Goal: Task Accomplishment & Management: Manage account settings

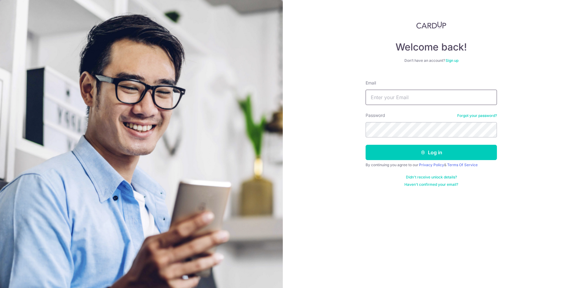
type input "[EMAIL_ADDRESS][DOMAIN_NAME]"
click at [384, 145] on button "Log in" at bounding box center [431, 152] width 131 height 15
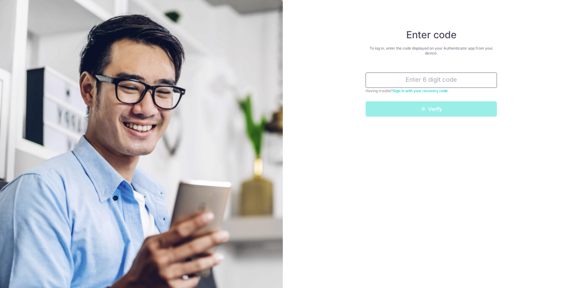
click at [449, 76] on input "text" at bounding box center [431, 79] width 131 height 15
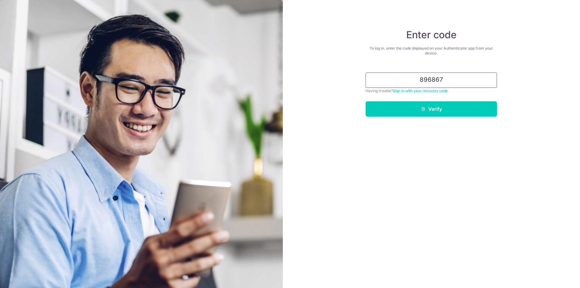
type input "896867"
click at [366, 101] on button "Verify" at bounding box center [431, 108] width 131 height 15
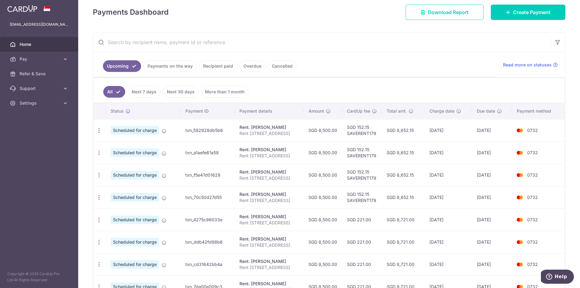
scroll to position [93, 0]
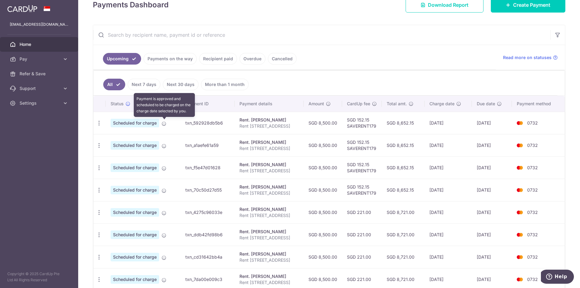
click at [163, 124] on icon at bounding box center [164, 123] width 5 height 5
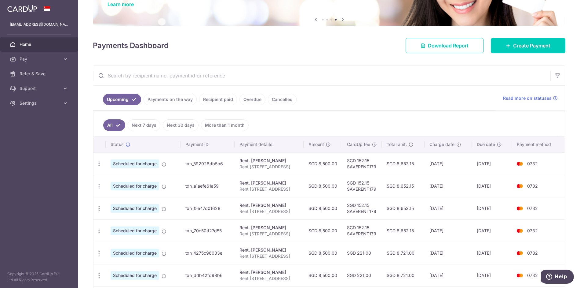
scroll to position [63, 0]
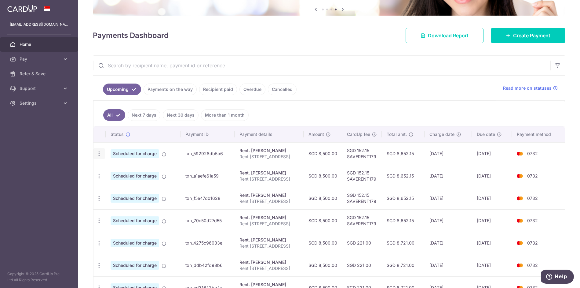
click at [95, 155] on div "Update payment Cancel payment" at bounding box center [99, 153] width 11 height 11
click at [98, 153] on icon "button" at bounding box center [99, 153] width 6 height 6
click at [246, 152] on div "Rent. LANA SURJA" at bounding box center [269, 150] width 59 height 6
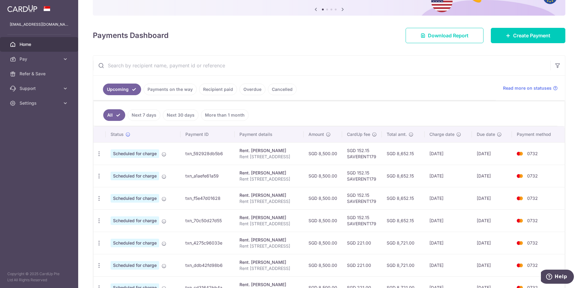
click at [436, 153] on td "16/10/2025" at bounding box center [448, 153] width 47 height 22
drag, startPoint x: 436, startPoint y: 153, endPoint x: 489, endPoint y: 155, distance: 52.6
click at [489, 155] on td "22/10/2025" at bounding box center [492, 153] width 40 height 22
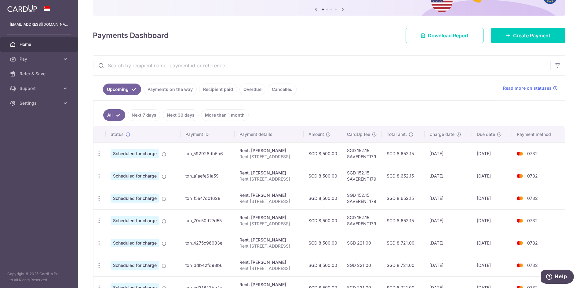
click at [489, 155] on td "22/10/2025" at bounding box center [492, 153] width 40 height 22
click at [418, 87] on ul "Upcoming Payments on the way Recipient paid Overdue Cancelled" at bounding box center [294, 87] width 403 height 25
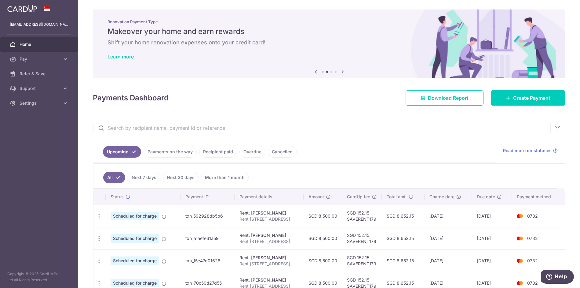
scroll to position [0, 0]
click at [65, 61] on icon at bounding box center [65, 59] width 6 height 6
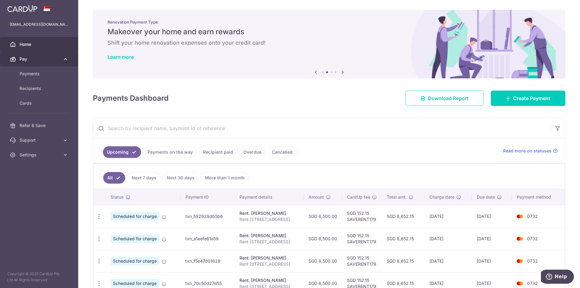
click at [64, 61] on icon at bounding box center [65, 59] width 6 height 6
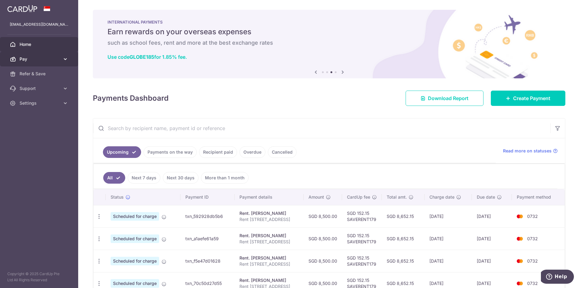
click at [53, 61] on span "Pay" at bounding box center [40, 59] width 40 height 6
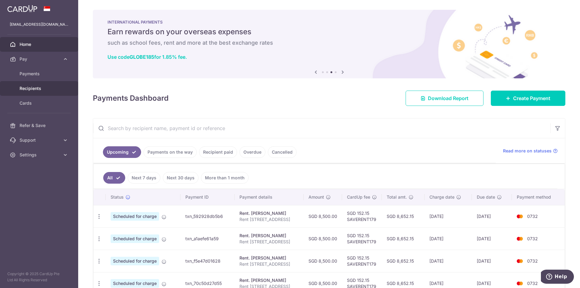
click at [42, 89] on span "Recipients" at bounding box center [40, 88] width 40 height 6
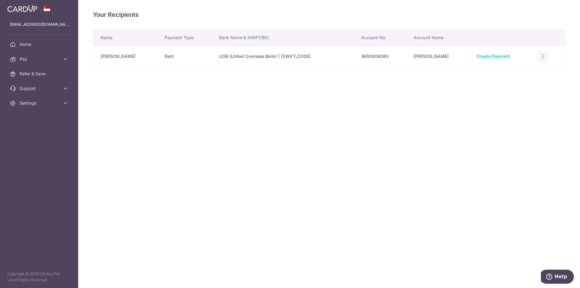
click at [541, 55] on icon "button" at bounding box center [543, 56] width 6 height 6
click at [522, 71] on span "View/Edit" at bounding box center [523, 73] width 42 height 7
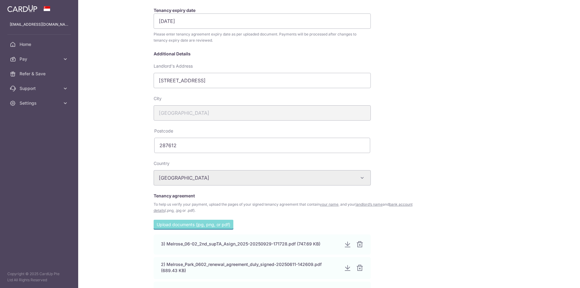
scroll to position [201, 0]
